Goal: Task Accomplishment & Management: Complete application form

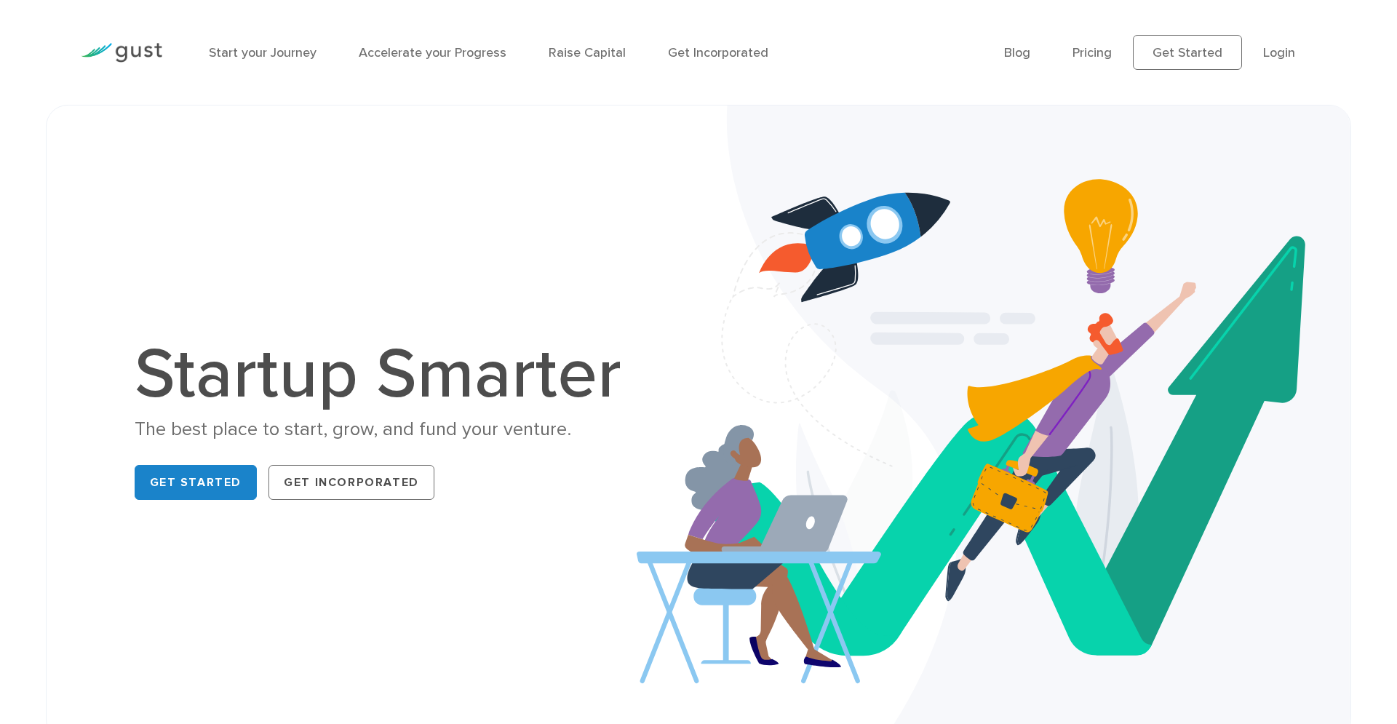
click at [799, 103] on div "Start your Journey Accelerate your Progress Raise Capital Get Incorporated Blog…" at bounding box center [698, 52] width 1257 height 105
click at [288, 51] on link "Start your Journey" at bounding box center [263, 52] width 108 height 15
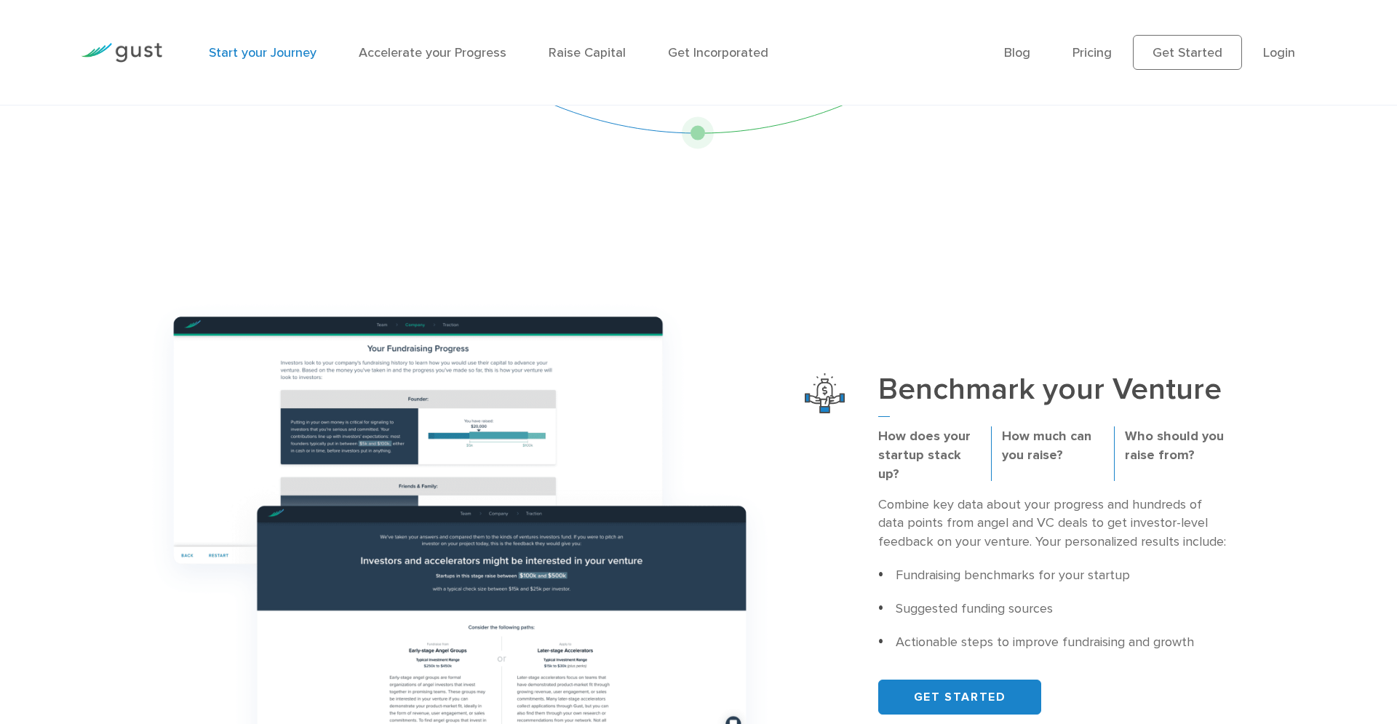
scroll to position [372, 0]
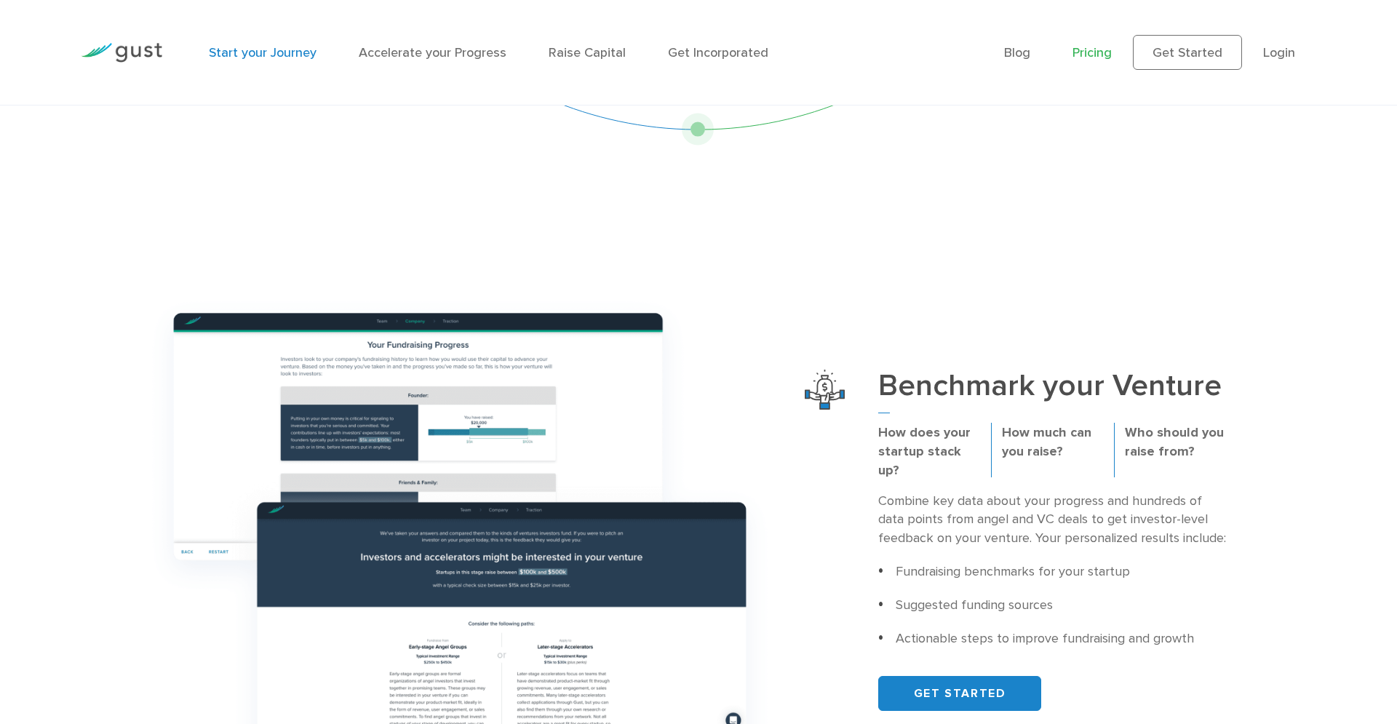
click at [1103, 54] on link "Pricing" at bounding box center [1091, 52] width 39 height 15
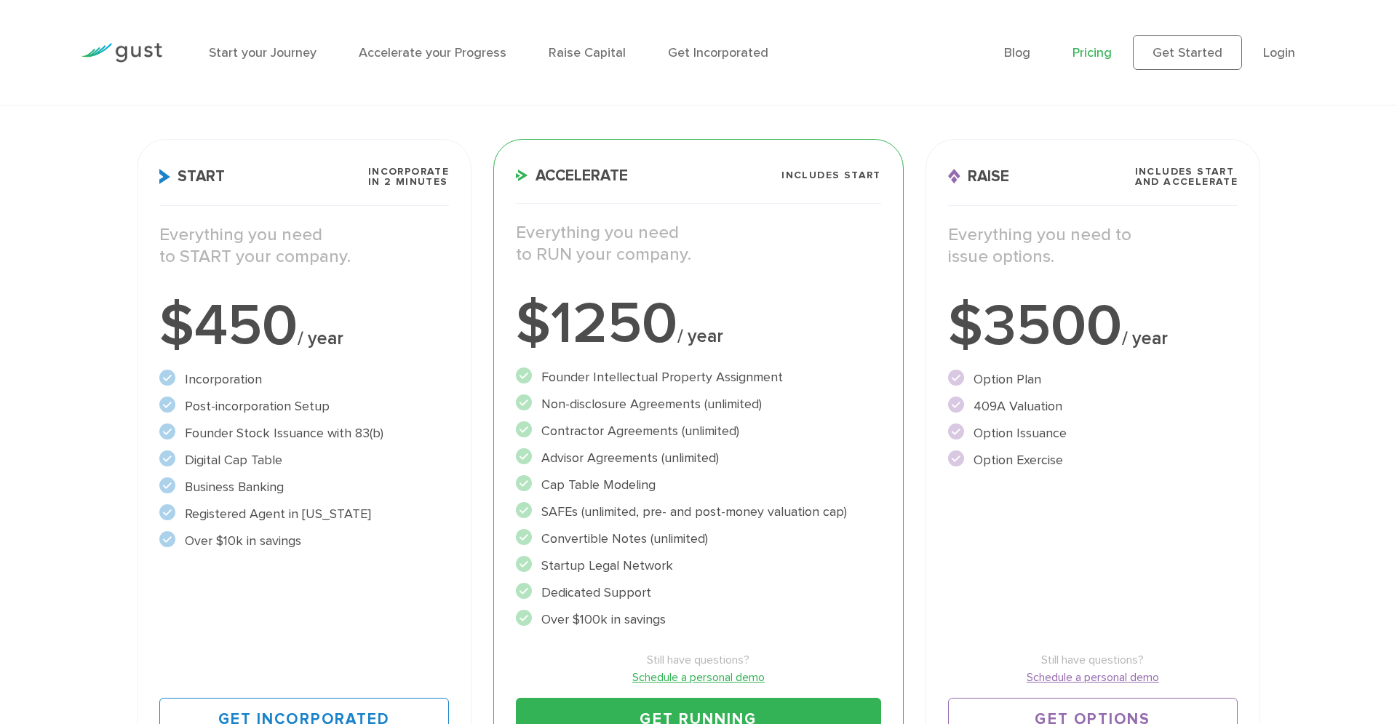
scroll to position [183, 0]
click at [242, 364] on div "Start Incorporate in 2 Minutes Everything you need to START your company. $450 …" at bounding box center [304, 455] width 335 height 630
click at [242, 376] on li "Incorporation" at bounding box center [304, 381] width 290 height 20
click at [266, 426] on li "Founder Stock Issuance with 83(b)" at bounding box center [304, 435] width 290 height 20
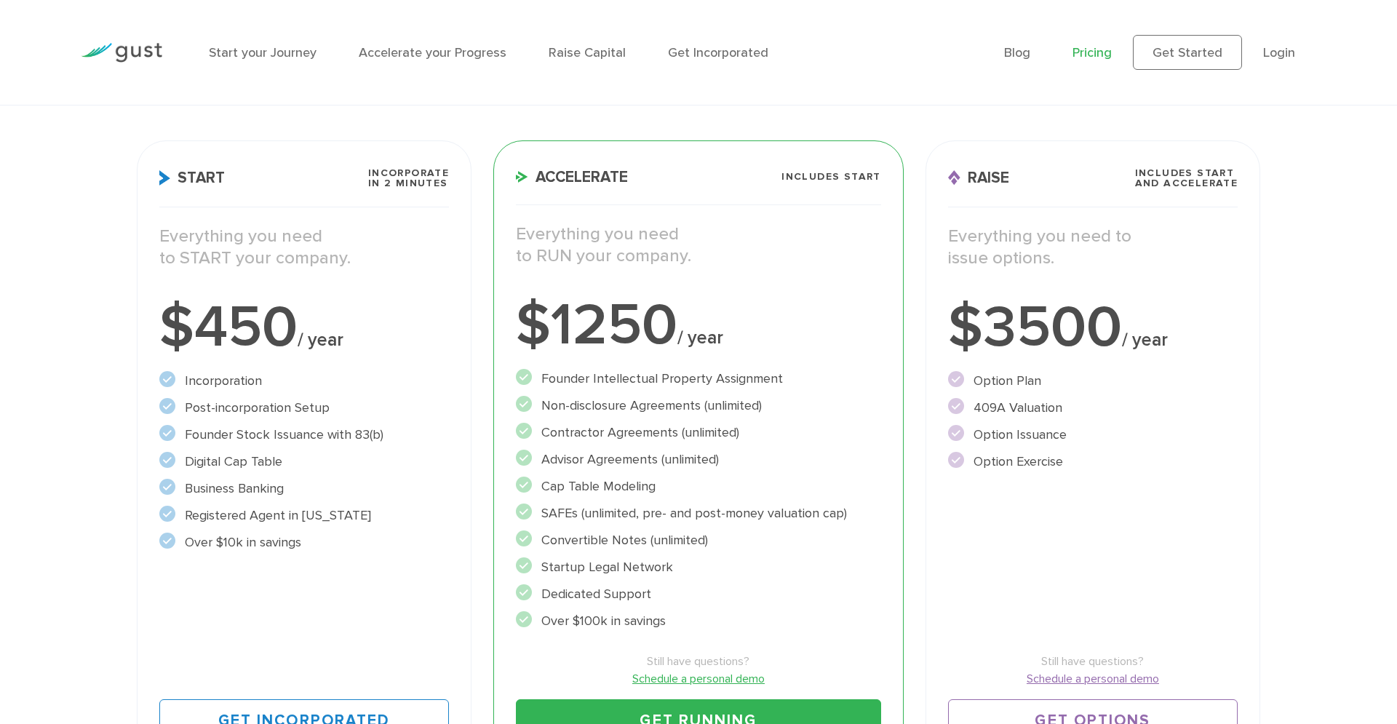
click at [266, 426] on li "Founder Stock Issuance with 83(b)" at bounding box center [304, 435] width 290 height 20
click at [341, 472] on ul "Incorporation" at bounding box center [304, 461] width 290 height 181
click at [341, 473] on ul "Incorporation" at bounding box center [304, 461] width 290 height 181
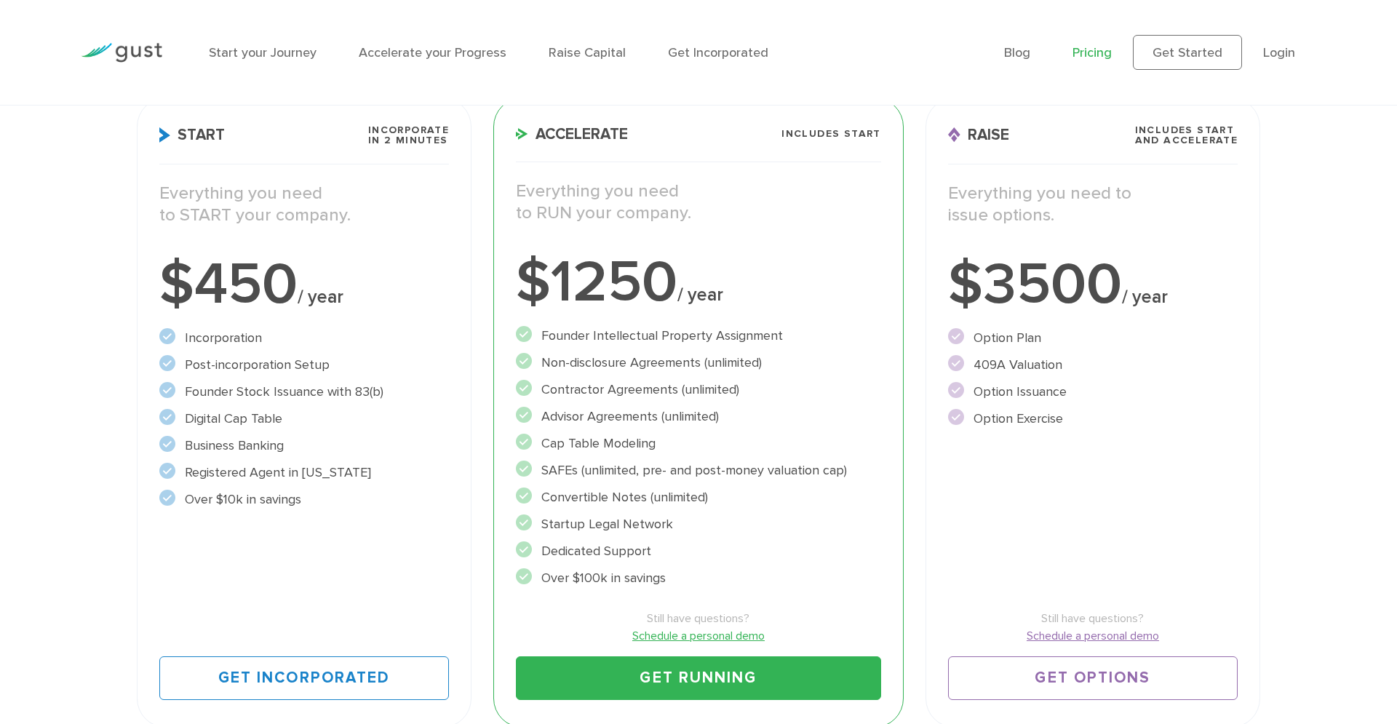
scroll to position [227, 0]
click at [247, 447] on li "Business Banking" at bounding box center [304, 445] width 290 height 20
click at [248, 448] on li "Business Banking" at bounding box center [304, 445] width 290 height 20
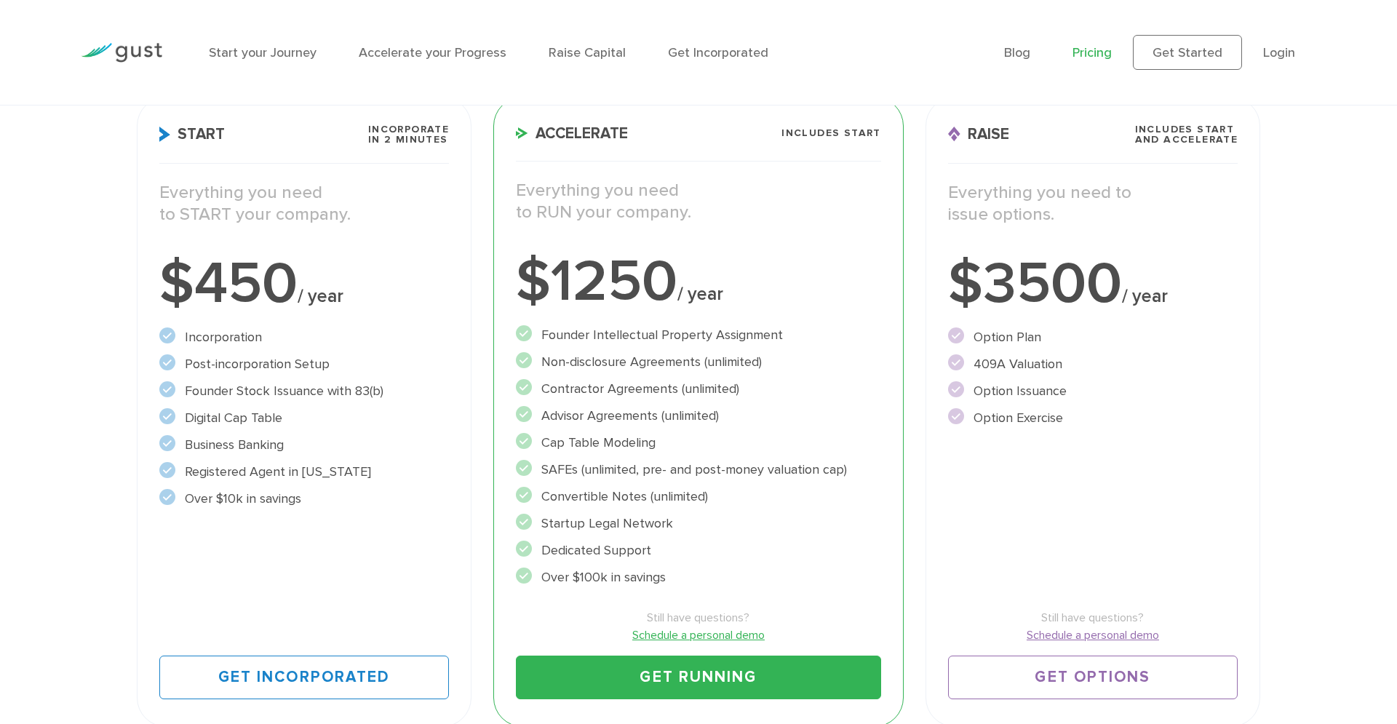
click at [248, 448] on li "Business Banking" at bounding box center [304, 445] width 290 height 20
click at [232, 476] on li "Registered Agent in Delaware" at bounding box center [304, 472] width 290 height 20
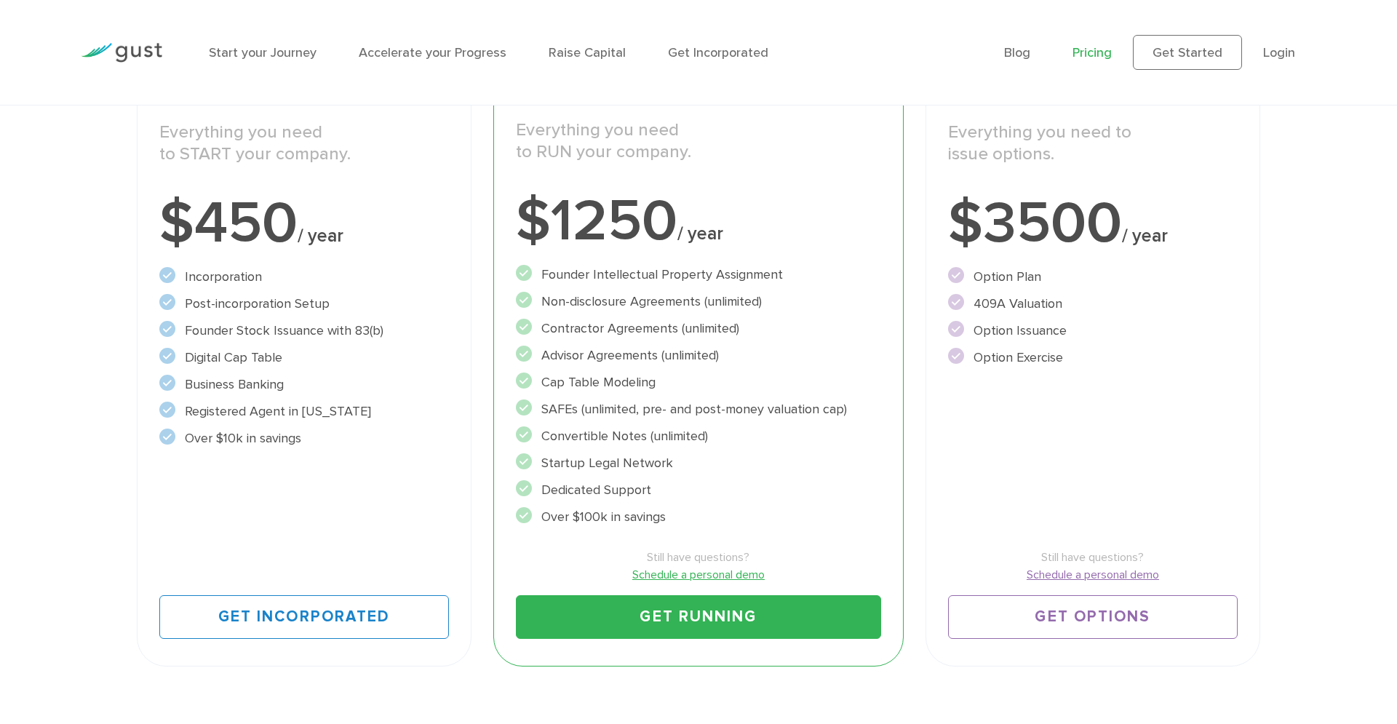
scroll to position [290, 0]
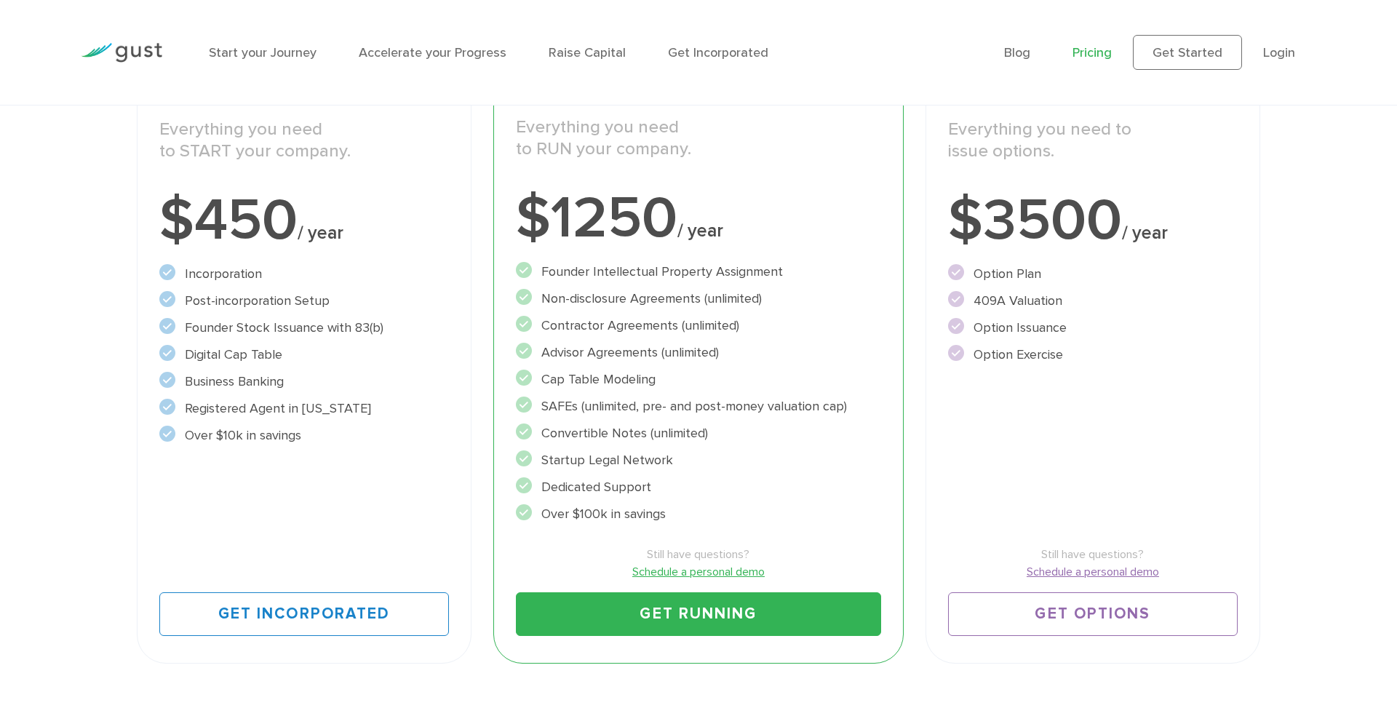
click at [230, 443] on li "Over $10k in savings" at bounding box center [304, 436] width 290 height 20
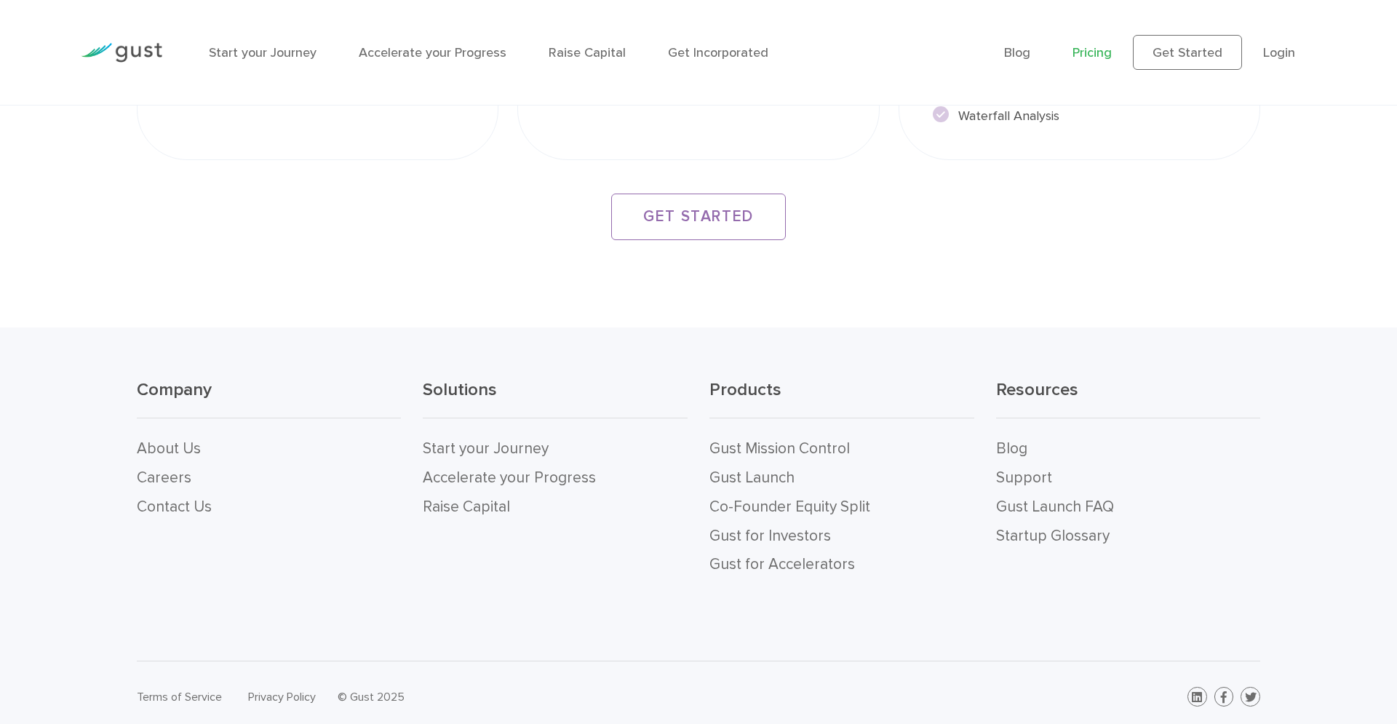
scroll to position [2802, 0]
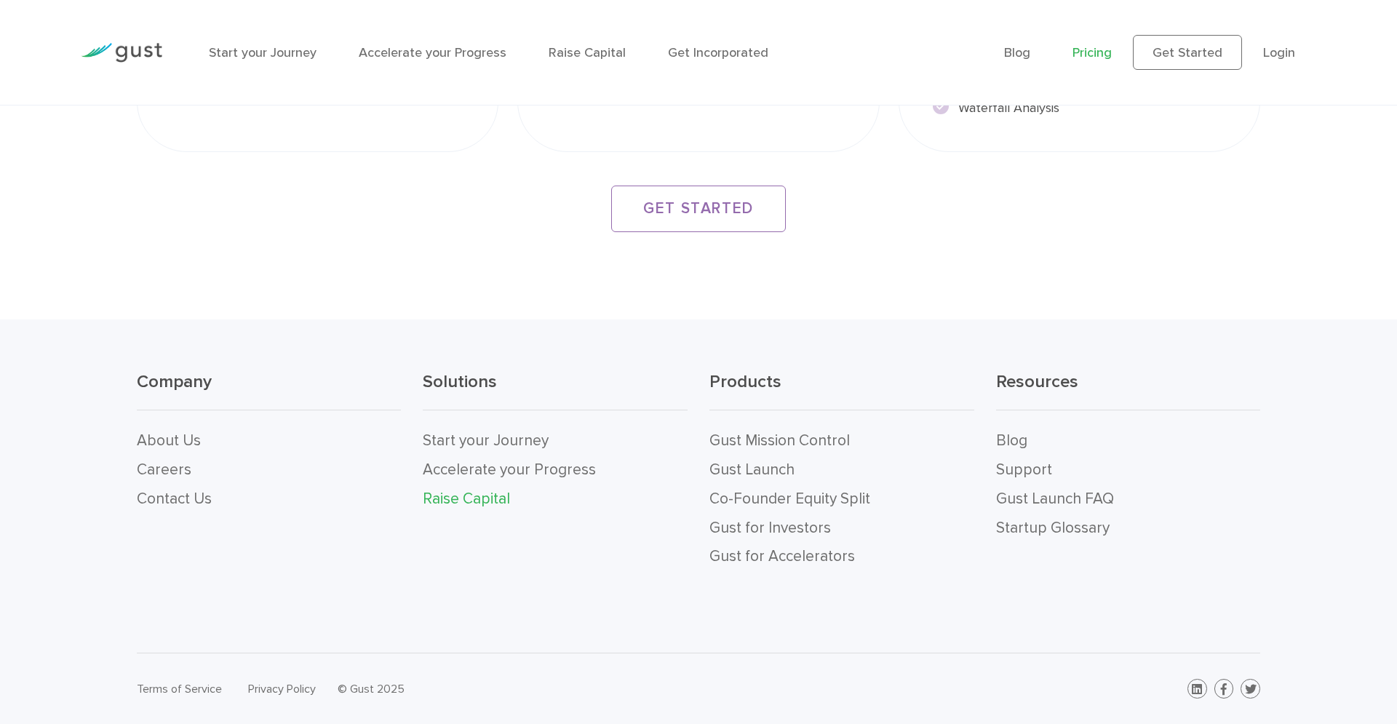
click at [498, 501] on link "Raise Capital" at bounding box center [466, 499] width 87 height 18
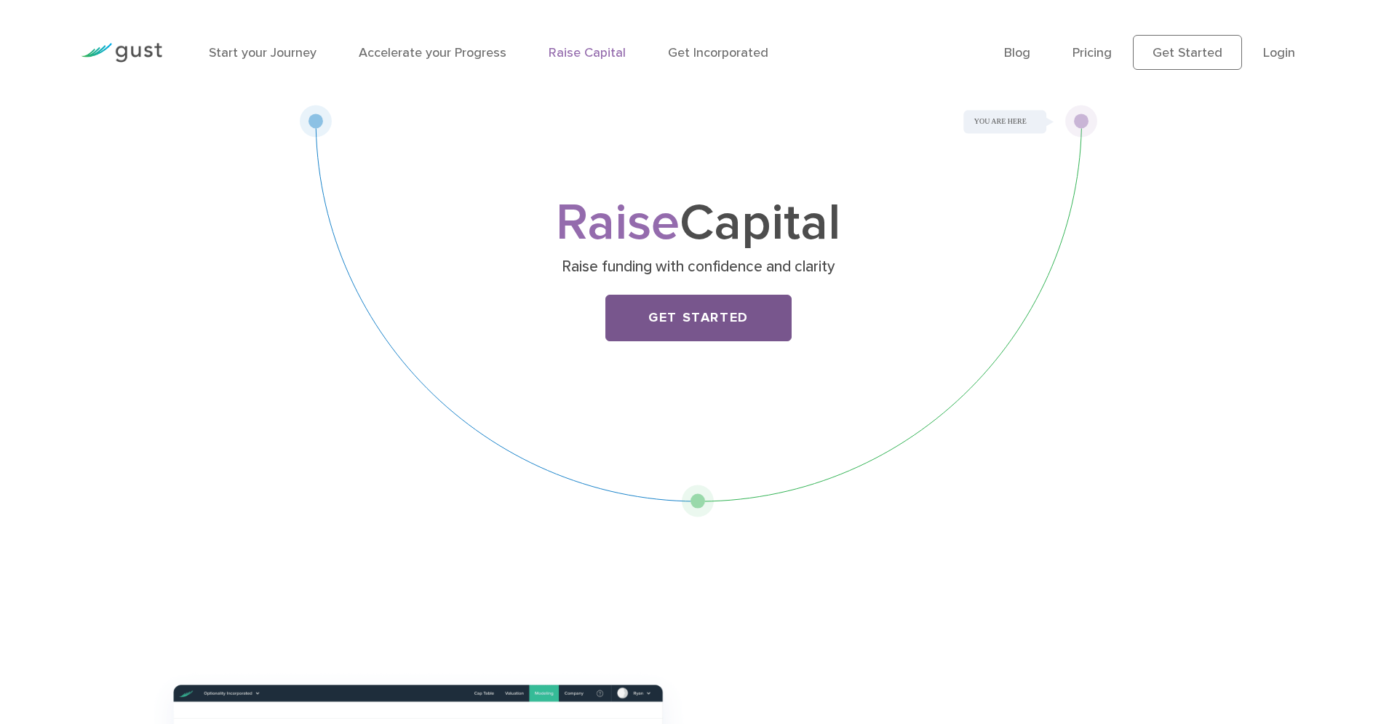
click at [693, 328] on link "Get Started" at bounding box center [698, 318] width 186 height 47
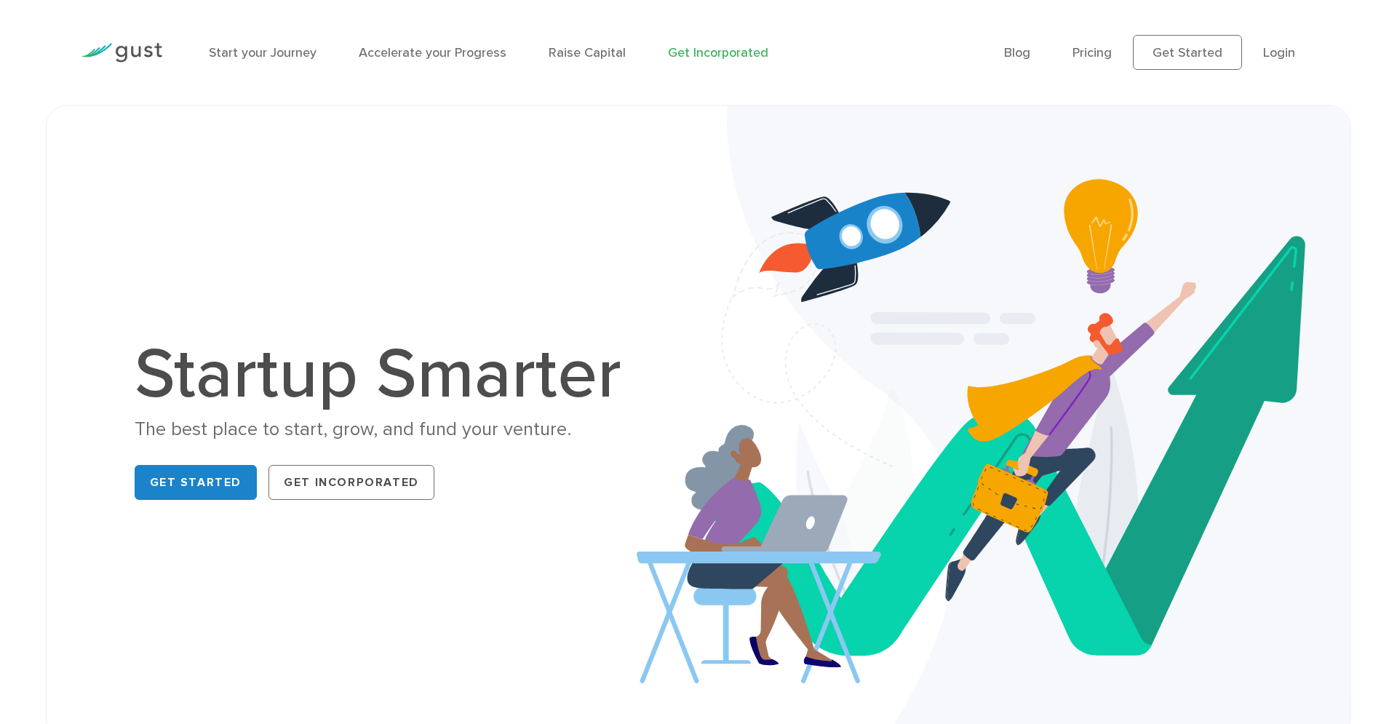
click at [730, 51] on link "Get Incorporated" at bounding box center [718, 52] width 100 height 15
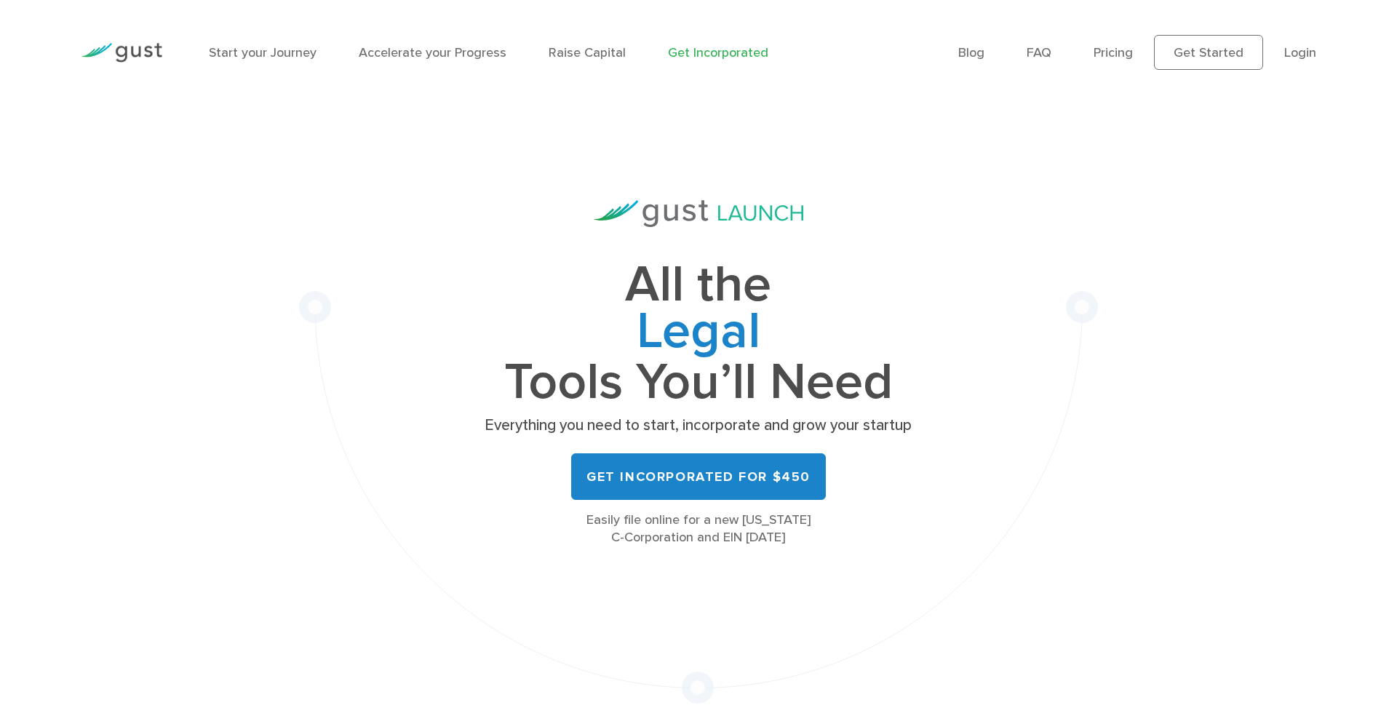
click at [607, 516] on div "Easily file online for a new [US_STATE] C-Corporation and EIN [DATE]" at bounding box center [698, 528] width 436 height 35
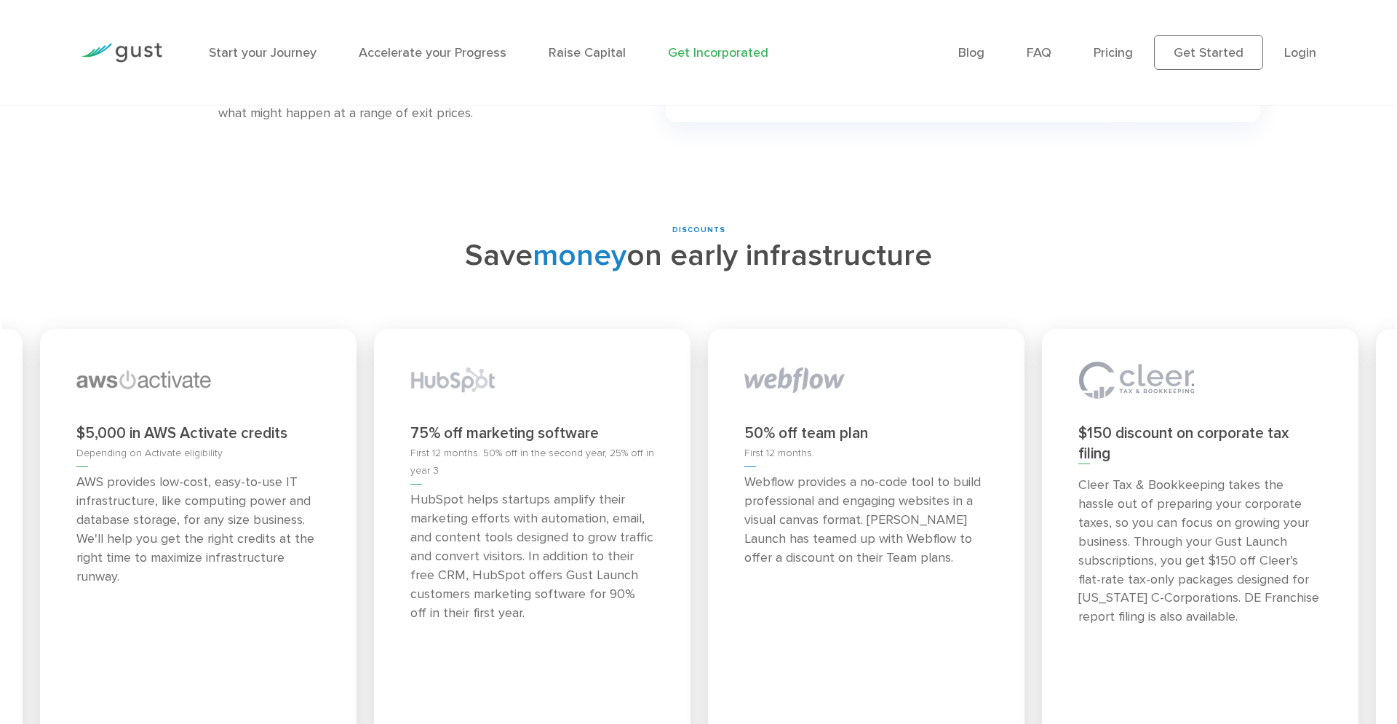
scroll to position [6332, 0]
click at [89, 474] on p "AWS provides low-cost, easy-to-use IT infrastructure, like computing power and …" at bounding box center [198, 530] width 244 height 113
click at [121, 447] on span "Depending on Activate eligibility" at bounding box center [149, 457] width 146 height 20
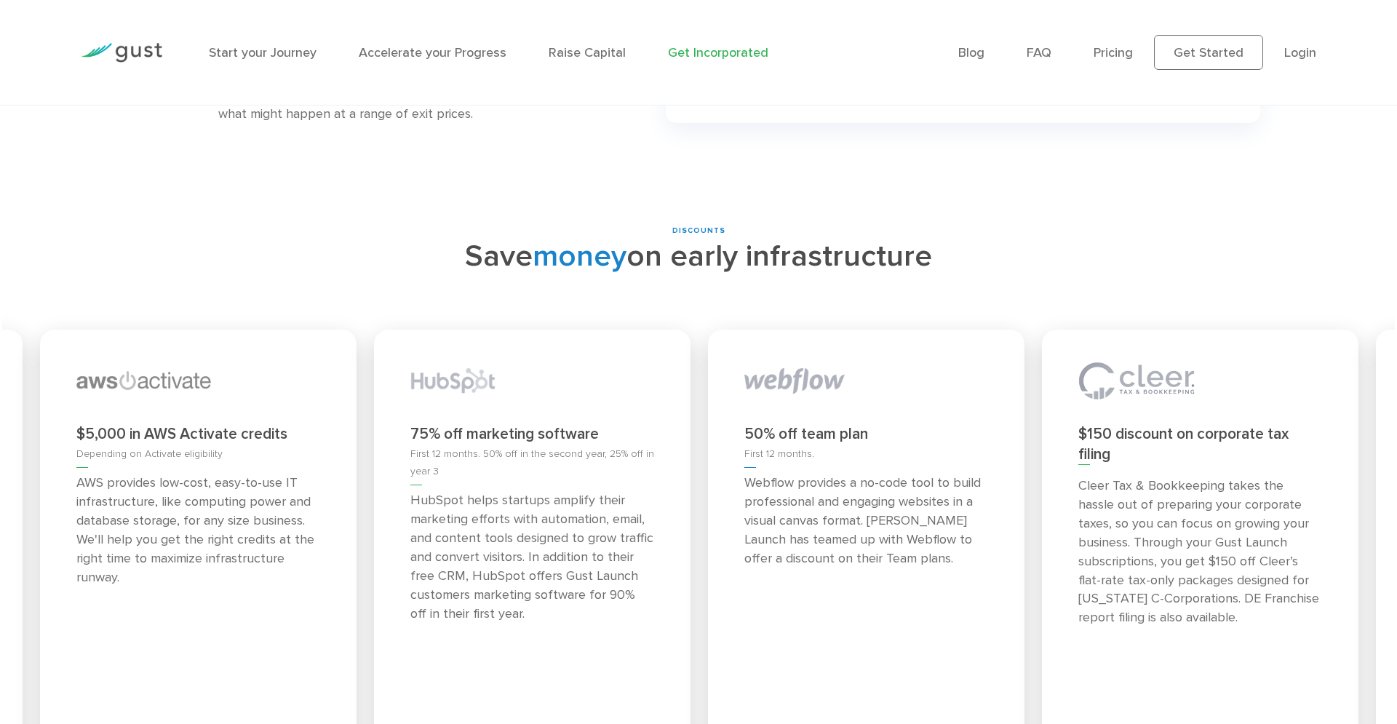
click at [506, 491] on p "HubSpot helps startups amplify their marketing efforts with automation, email, …" at bounding box center [532, 557] width 244 height 132
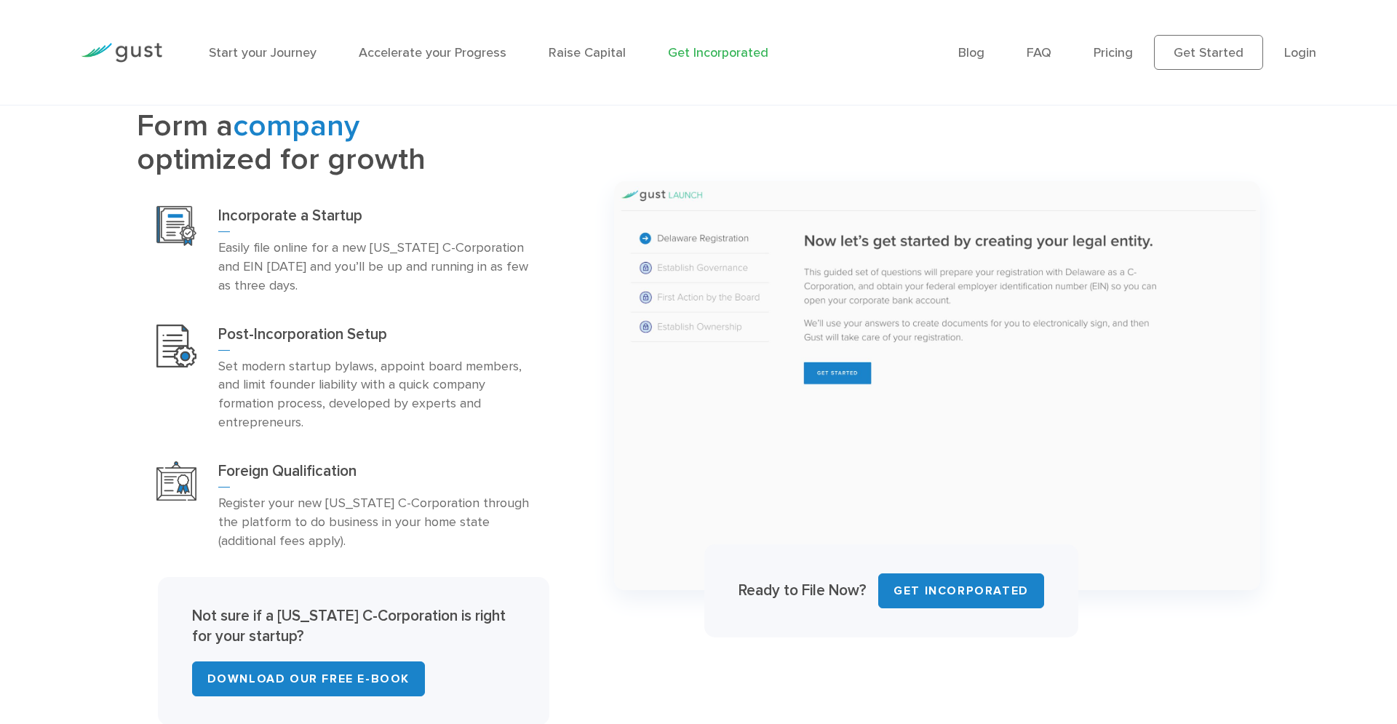
scroll to position [0, 0]
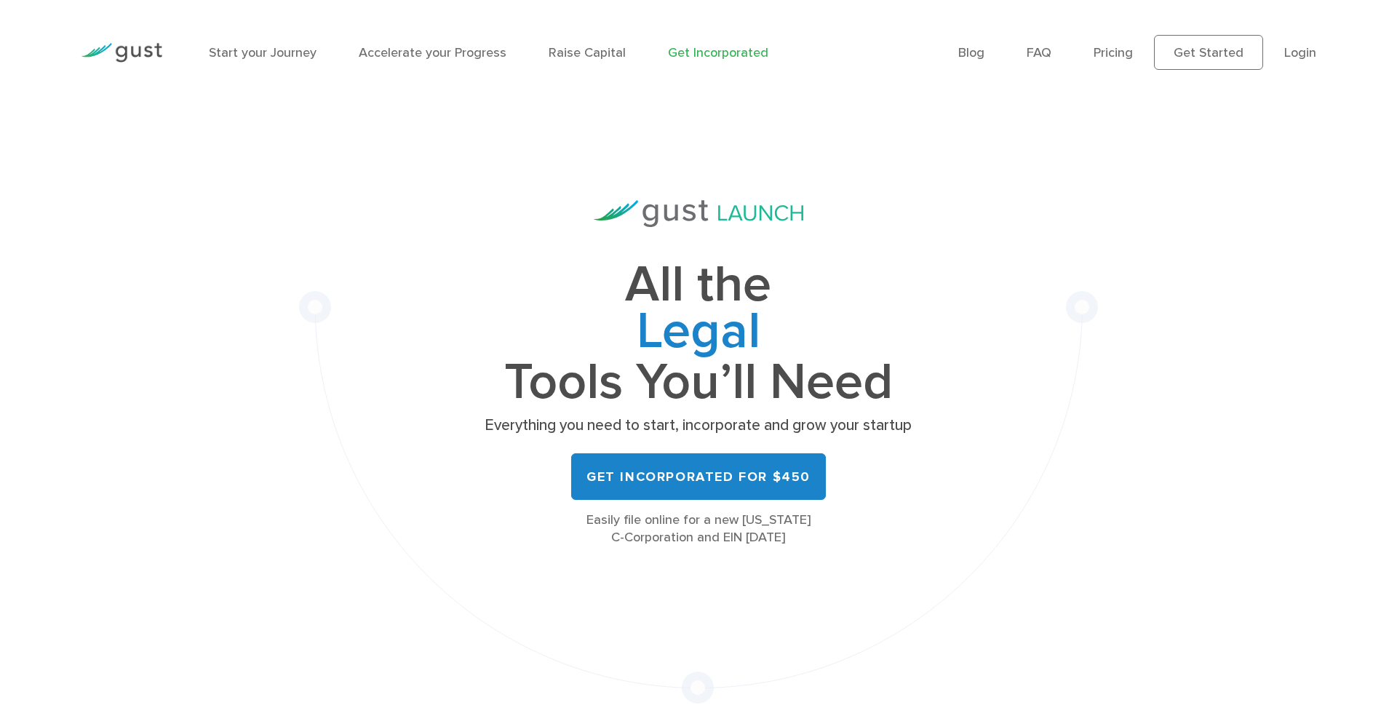
click at [879, 573] on div "All the Legal Cap Table Fundraising Governance Tools You’ll Need Everything you…" at bounding box center [698, 404] width 799 height 599
